Goal: Task Accomplishment & Management: Complete application form

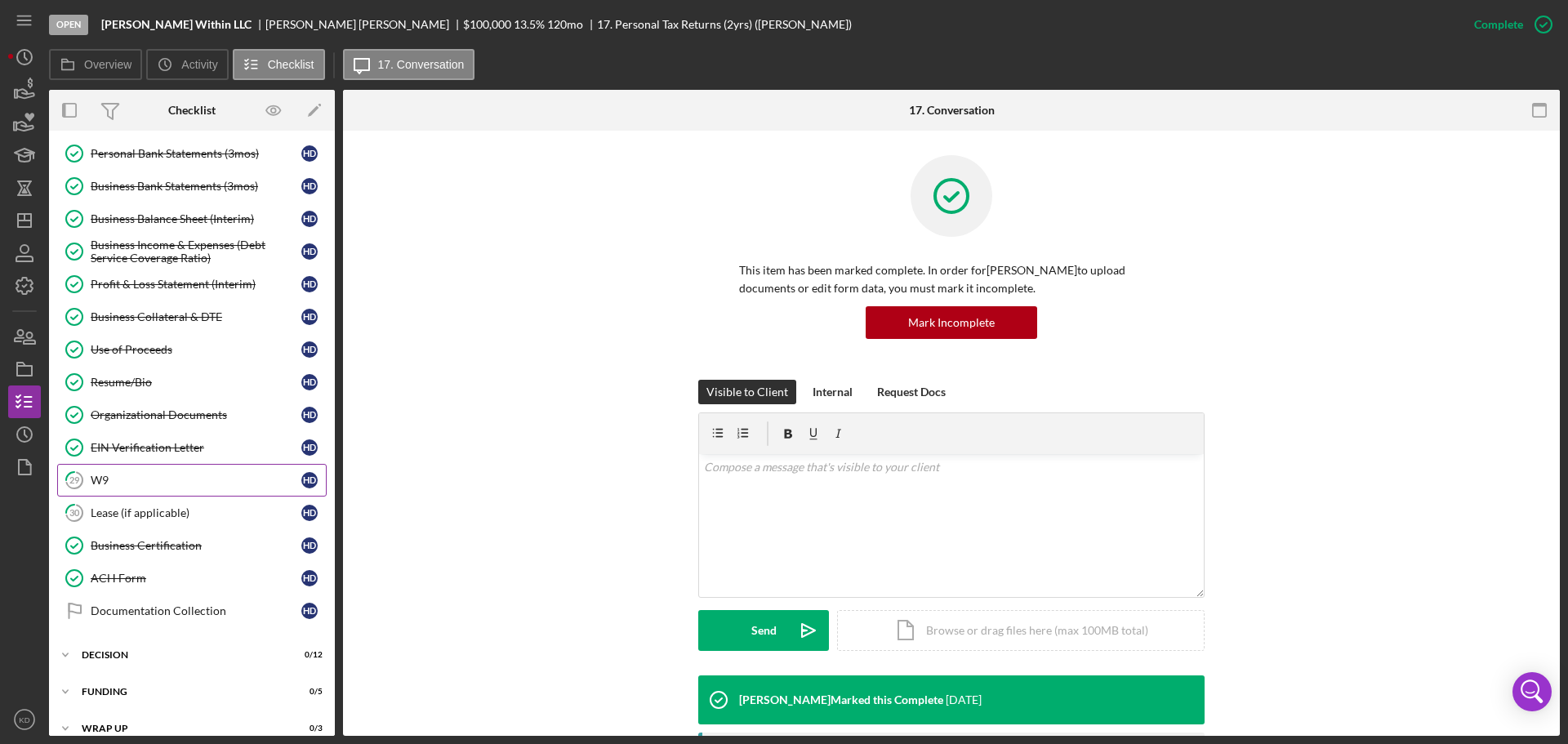
scroll to position [327, 0]
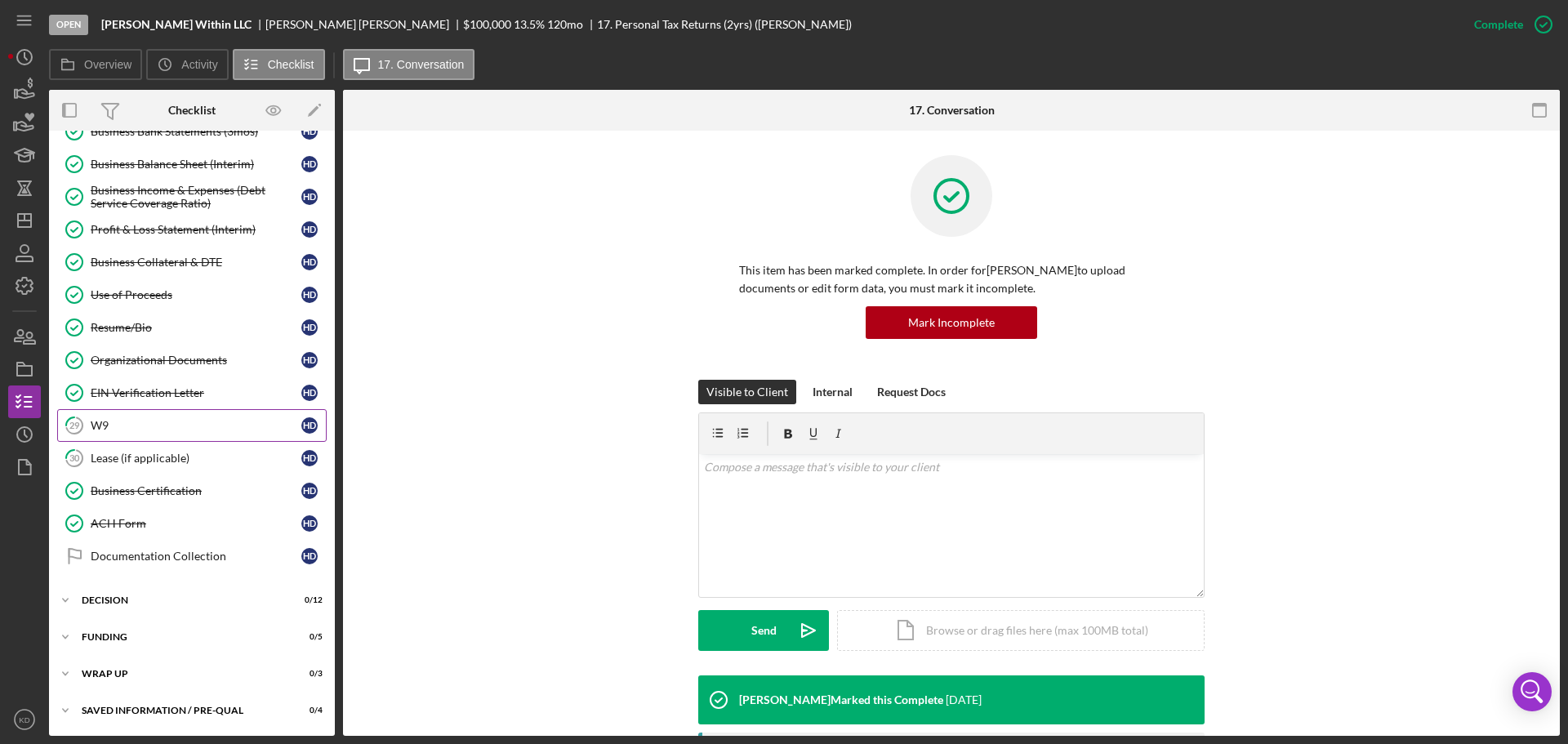
click at [98, 422] on div "W9" at bounding box center [196, 425] width 211 height 13
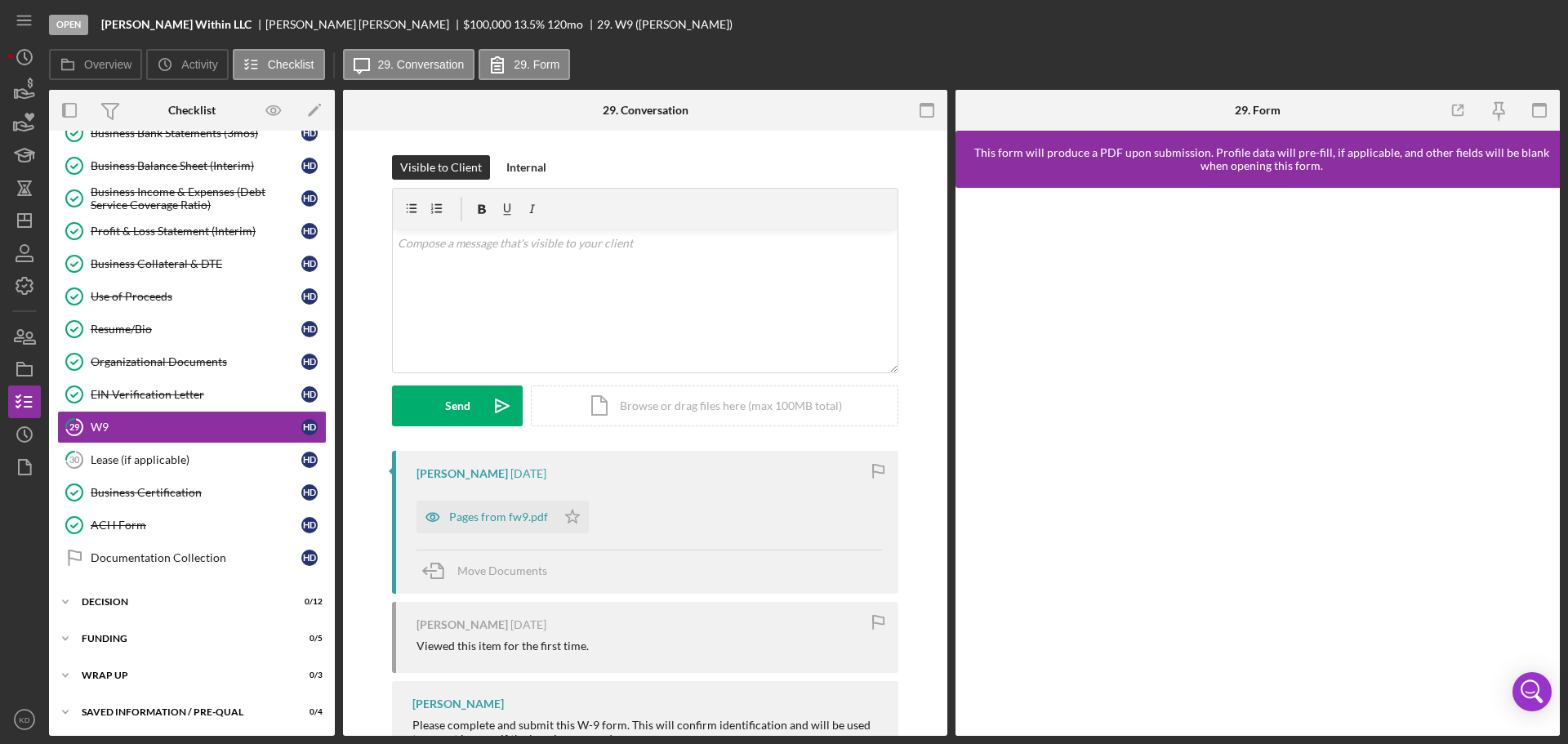
scroll to position [327, 0]
click at [520, 518] on div "Pages from fw9.pdf" at bounding box center [498, 517] width 99 height 13
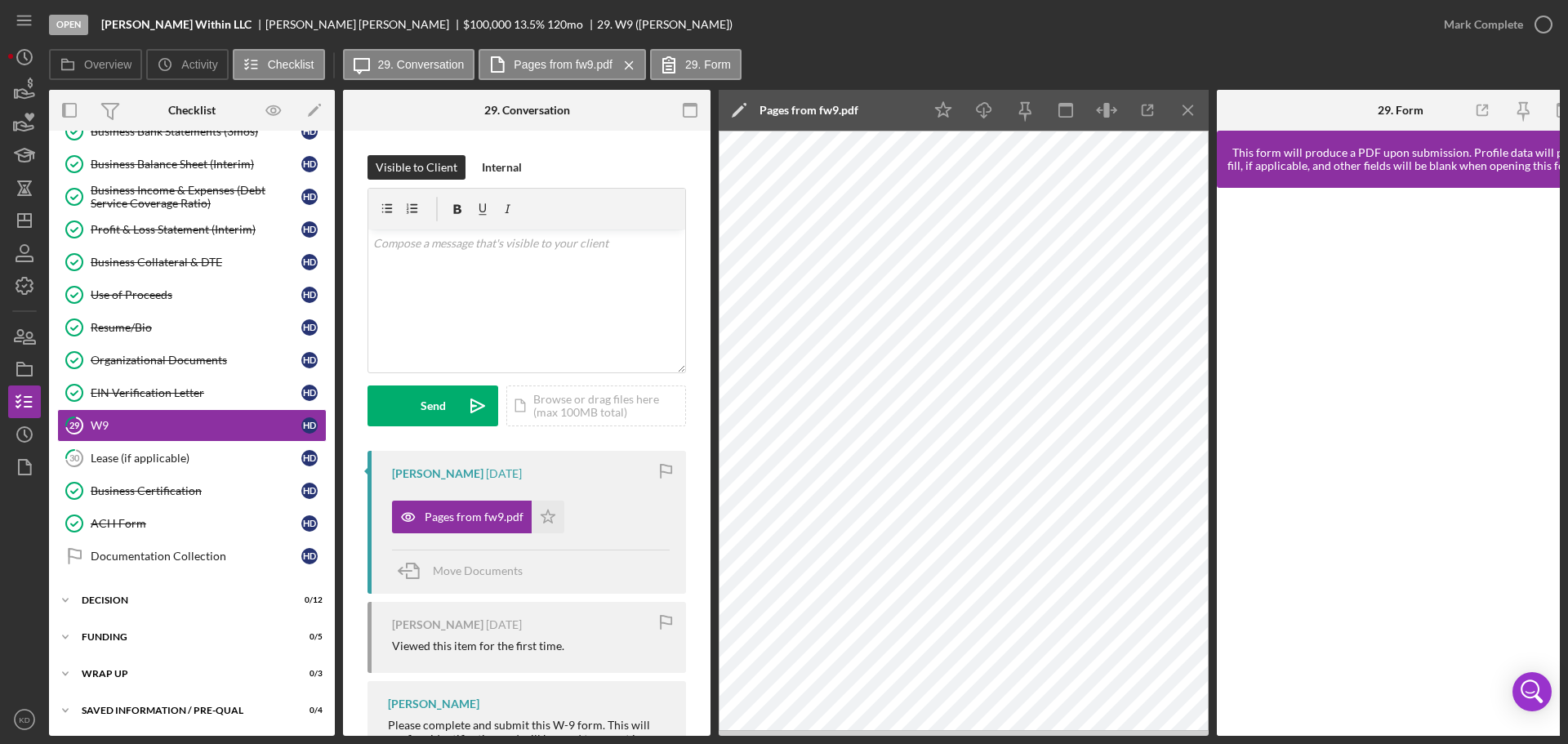
scroll to position [0, 0]
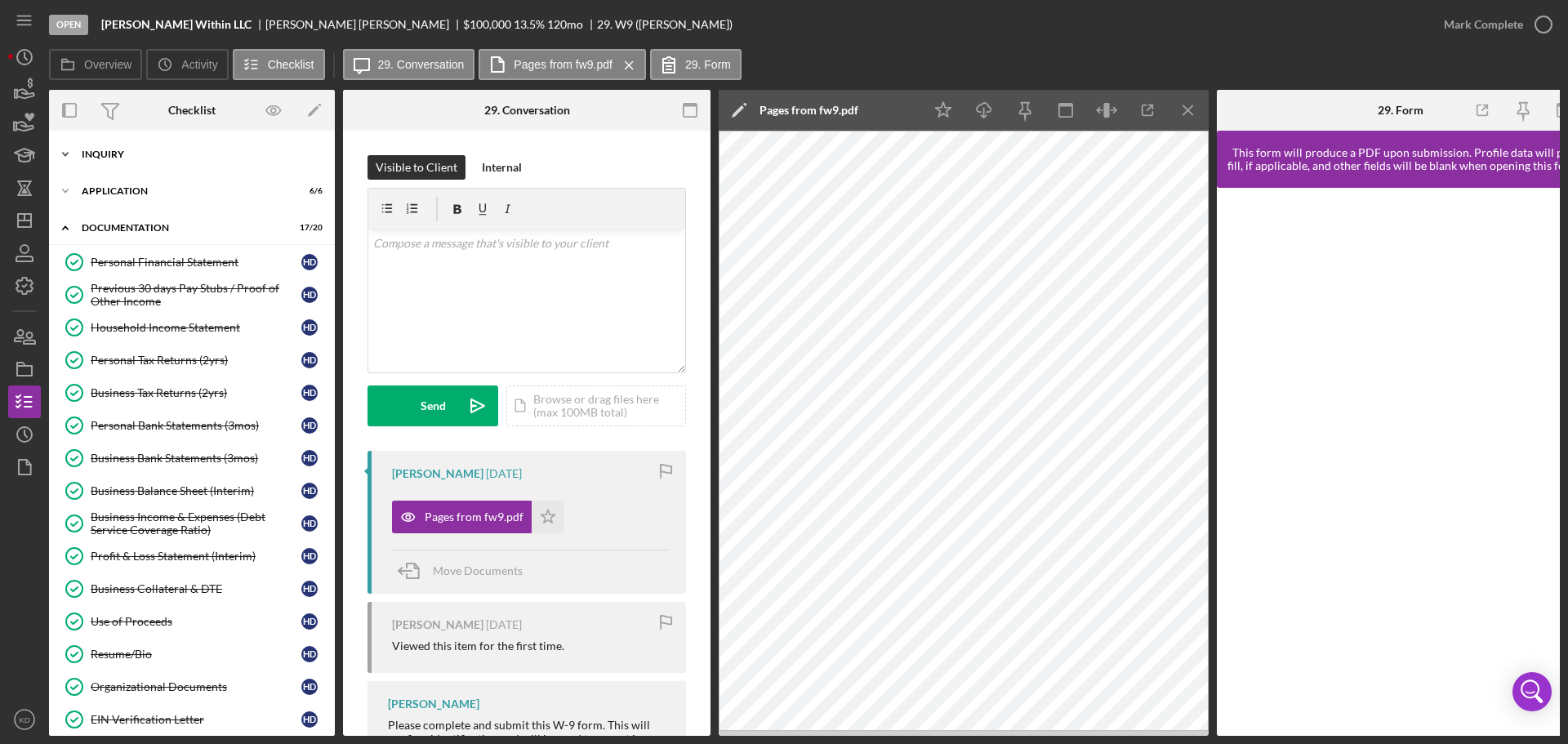
click at [65, 147] on icon "Icon/Expander" at bounding box center [65, 154] width 33 height 33
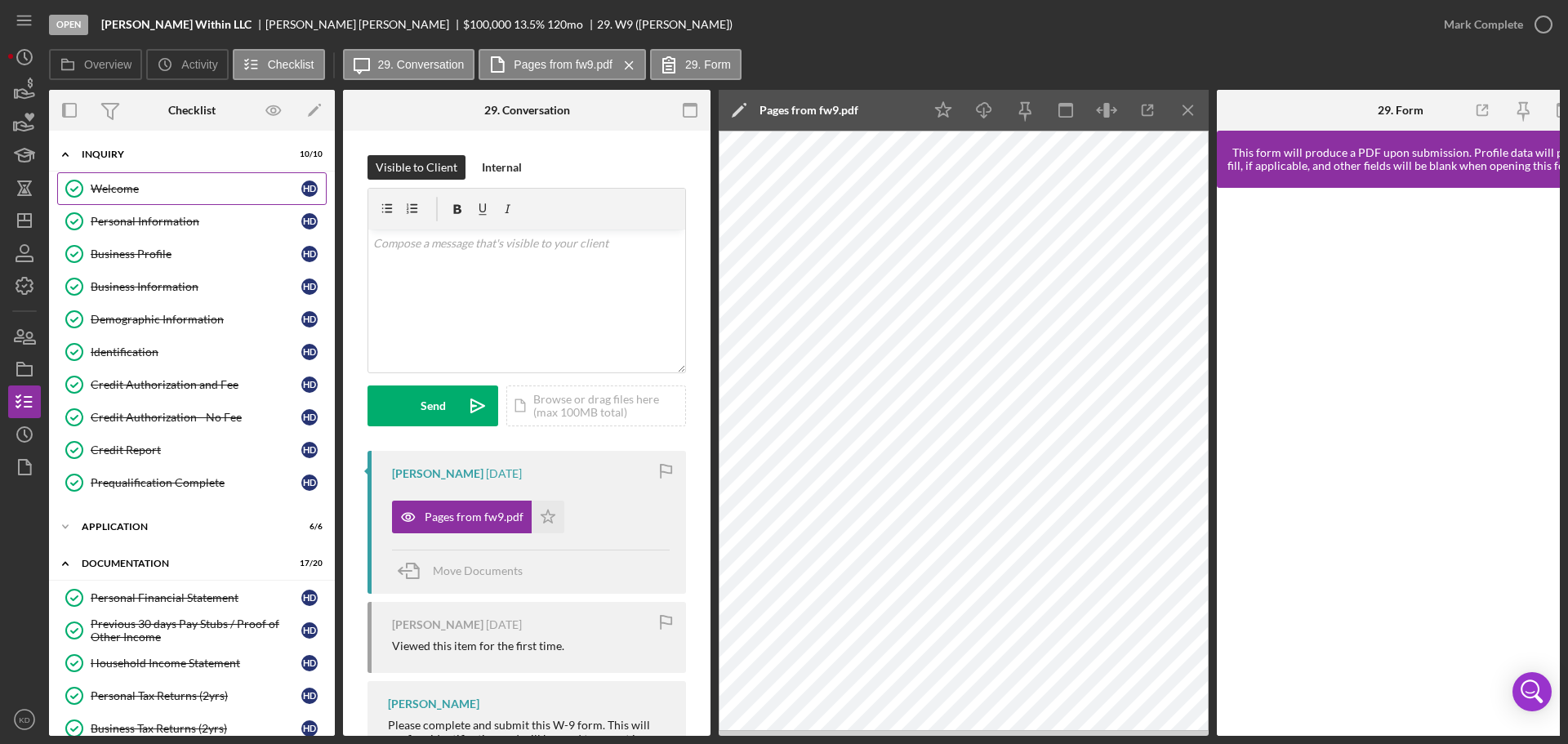
click at [110, 188] on div "Welcome" at bounding box center [196, 188] width 211 height 13
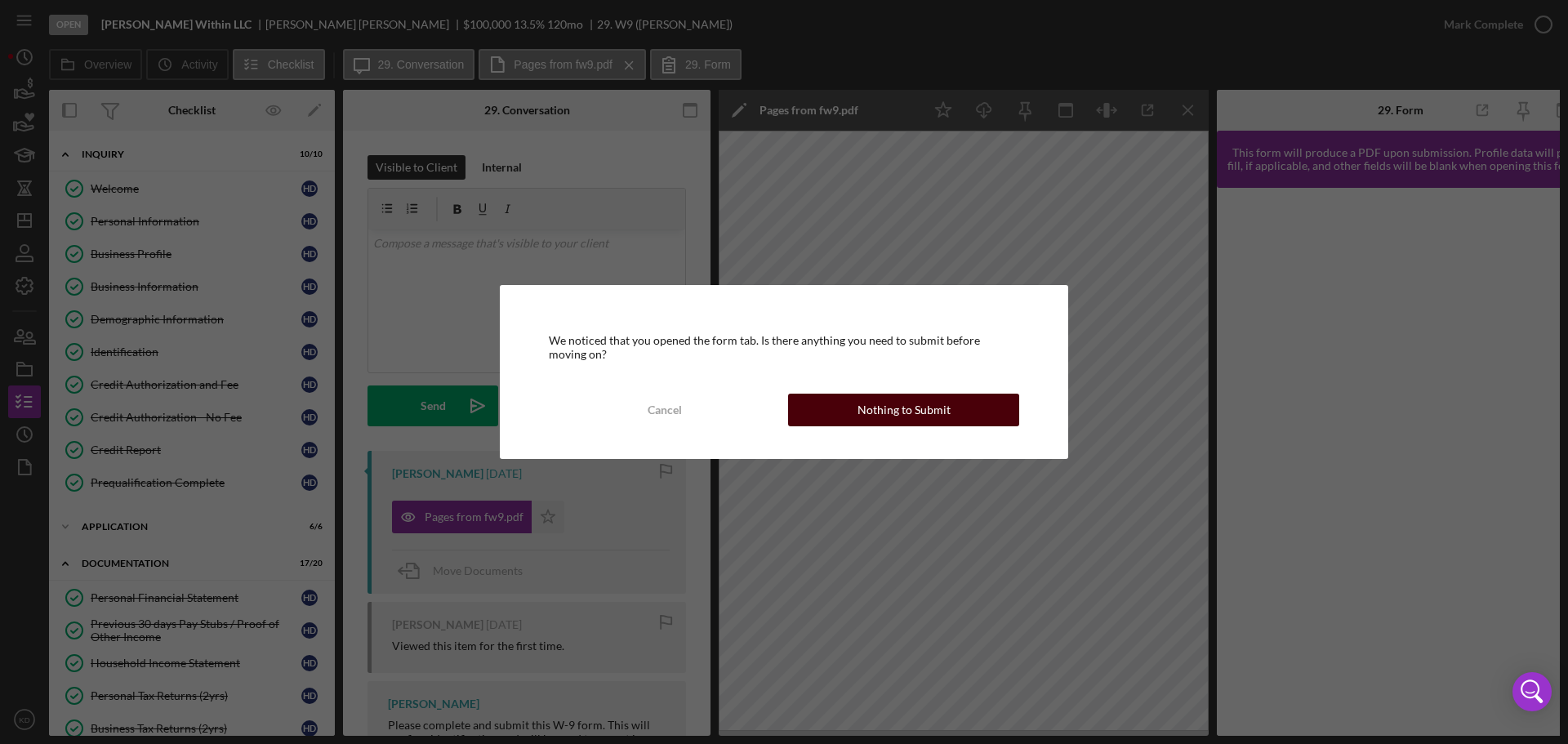
click at [863, 408] on div "Nothing to Submit" at bounding box center [904, 409] width 94 height 33
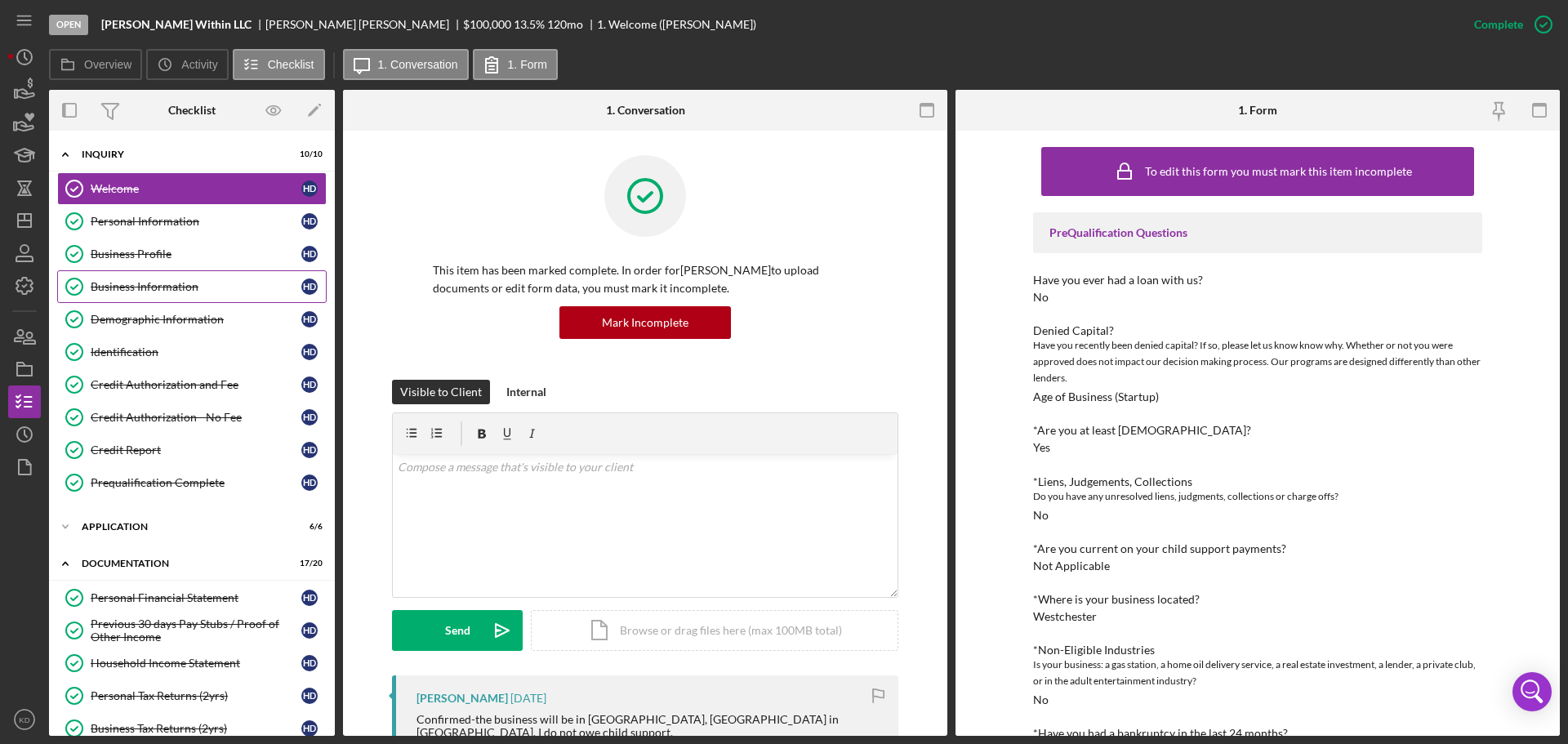
drag, startPoint x: 118, startPoint y: 288, endPoint x: 138, endPoint y: 292, distance: 20.4
click at [118, 288] on div "Business Information" at bounding box center [196, 286] width 211 height 13
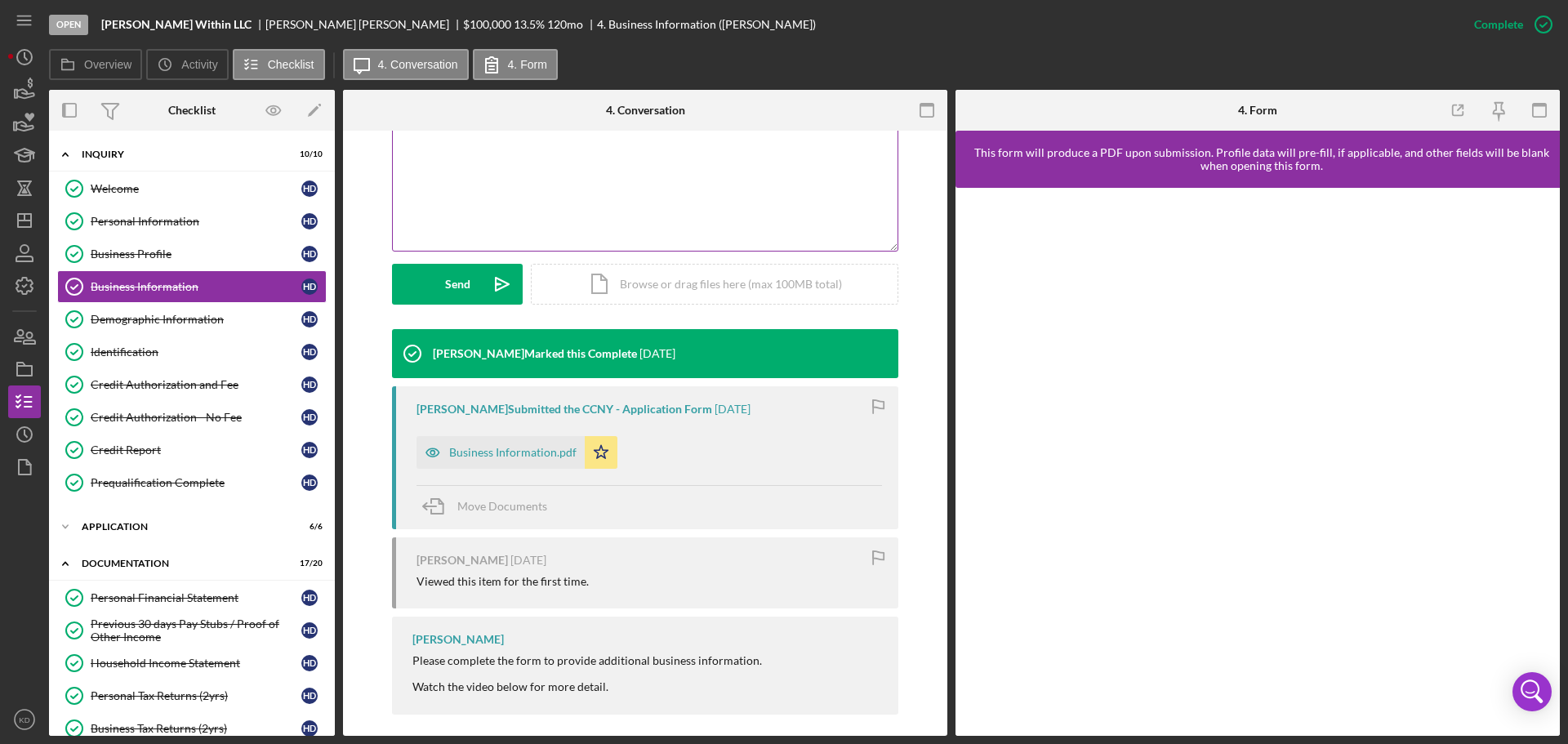
scroll to position [358, 0]
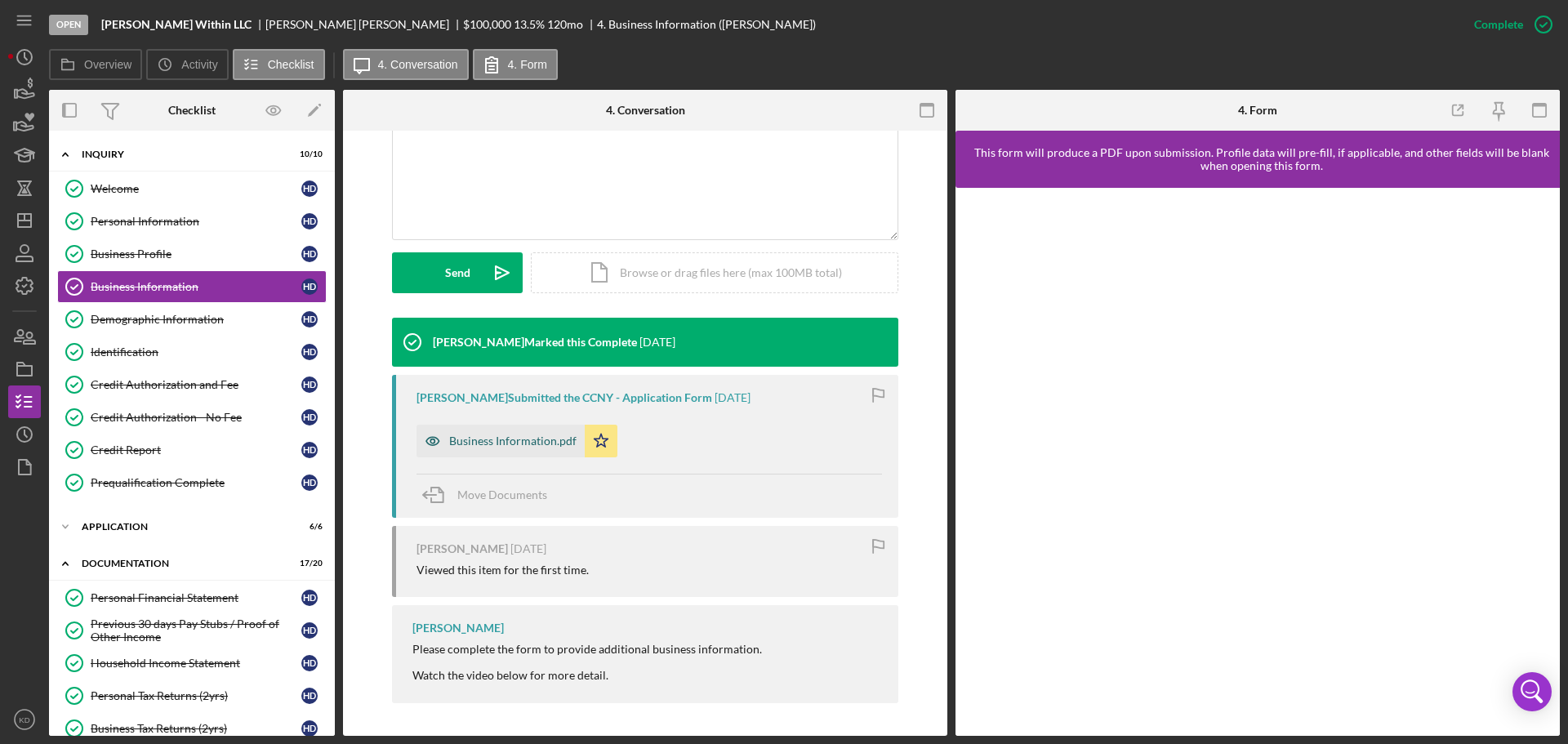
click at [456, 442] on div "Business Information.pdf" at bounding box center [513, 440] width 127 height 13
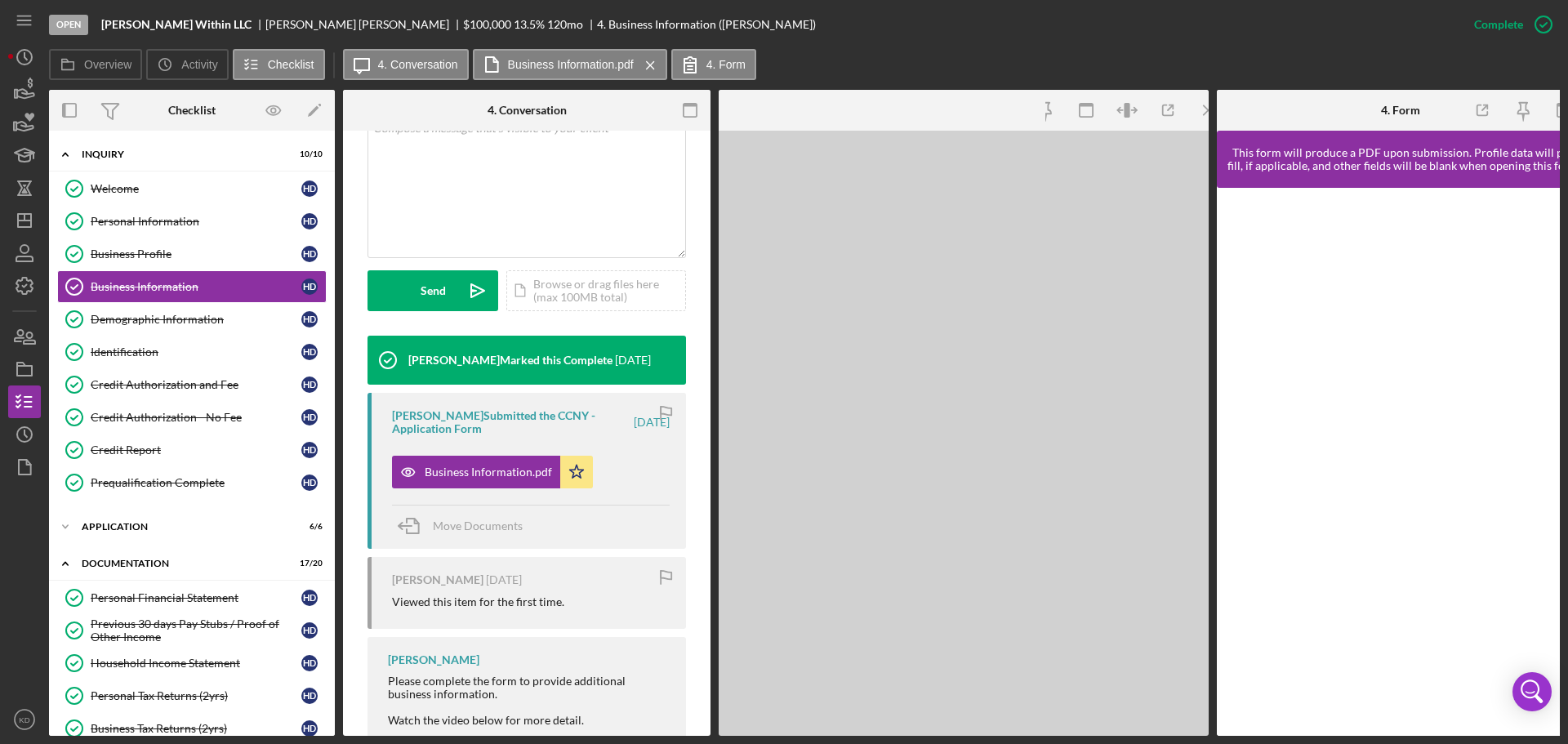
scroll to position [375, 0]
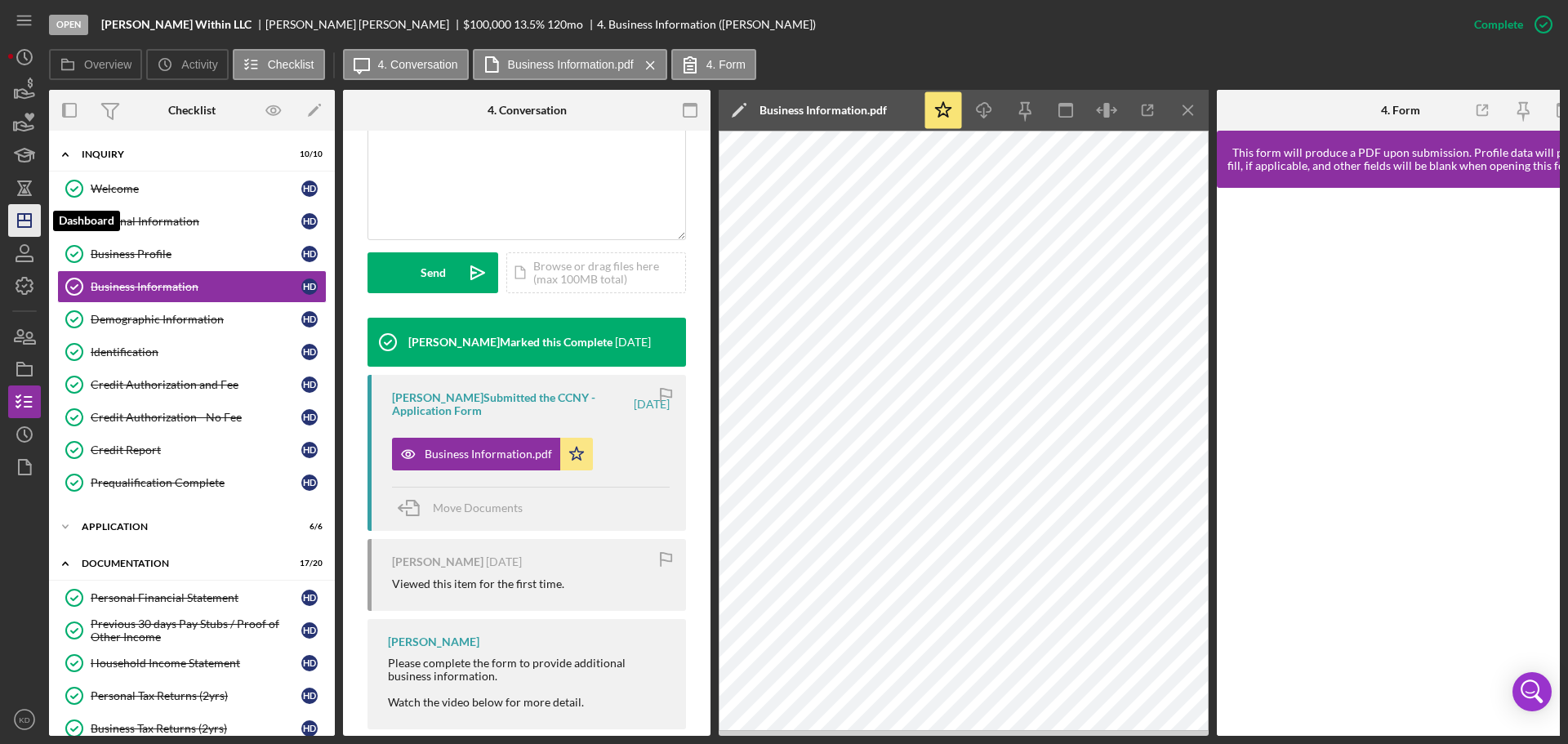
click at [31, 220] on line "button" at bounding box center [24, 220] width 13 height 0
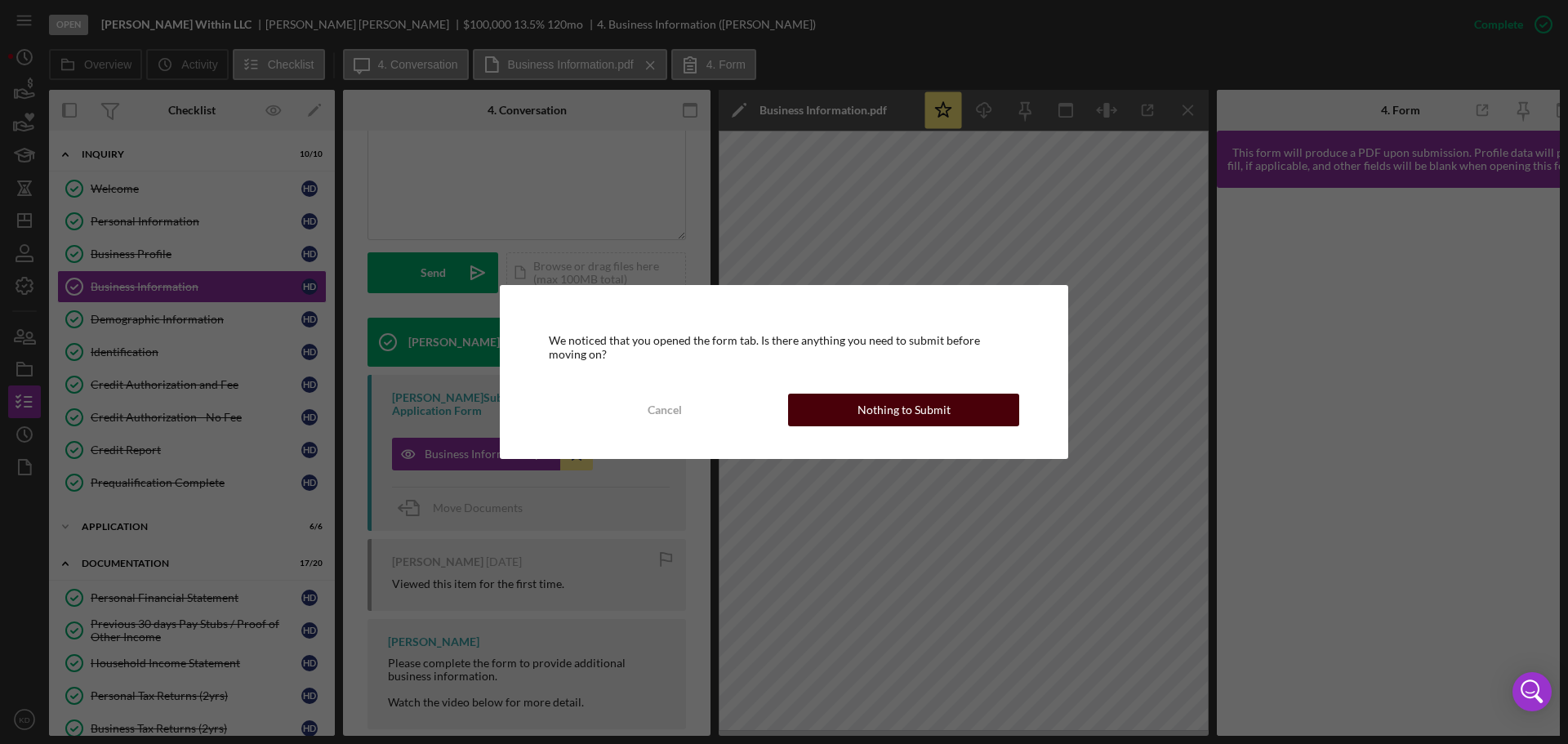
click at [863, 406] on div "Nothing to Submit" at bounding box center [904, 409] width 94 height 33
